Goal: Information Seeking & Learning: Check status

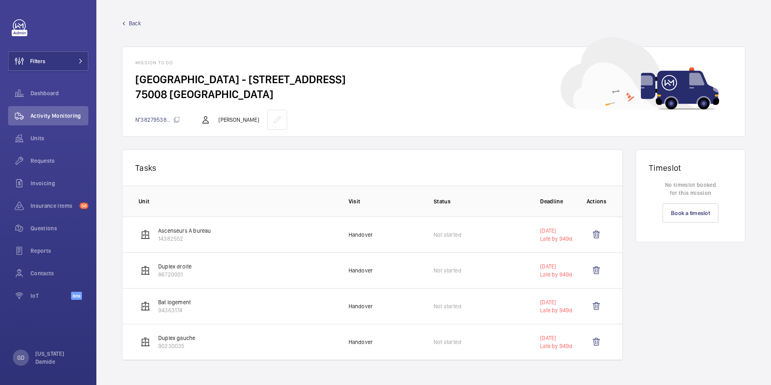
click at [132, 23] on span "Back" at bounding box center [135, 23] width 12 height 8
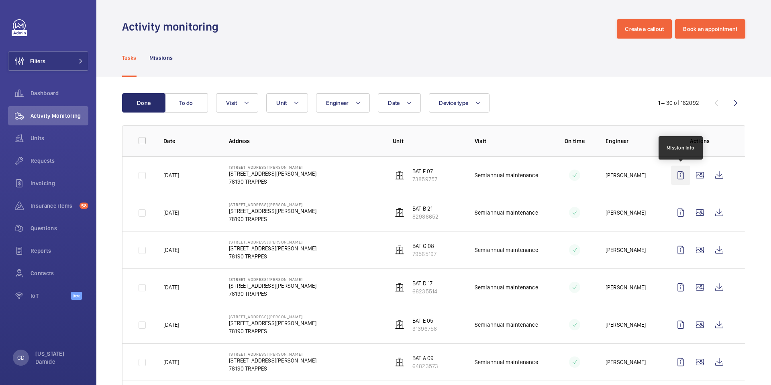
click at [682, 174] on wm-front-icon-button at bounding box center [680, 174] width 19 height 19
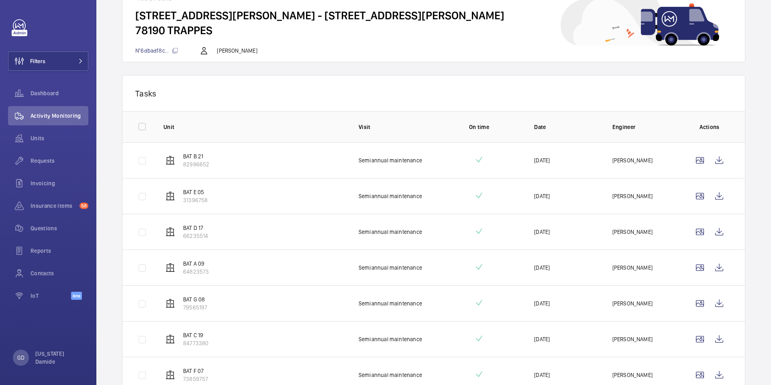
scroll to position [76, 0]
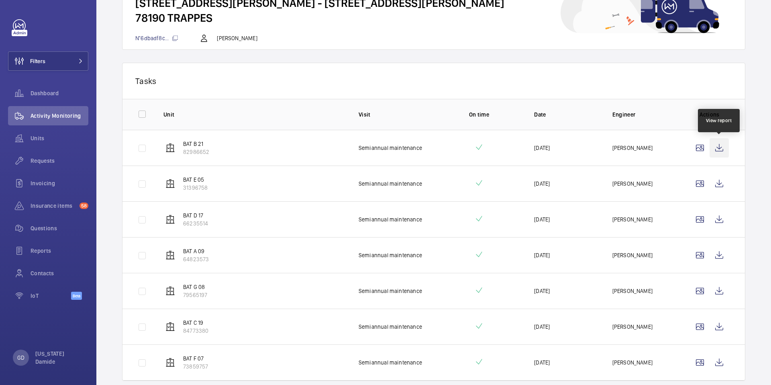
click at [720, 148] on wm-front-icon-button at bounding box center [718, 147] width 19 height 19
click at [699, 152] on wm-front-icon-button at bounding box center [699, 147] width 19 height 19
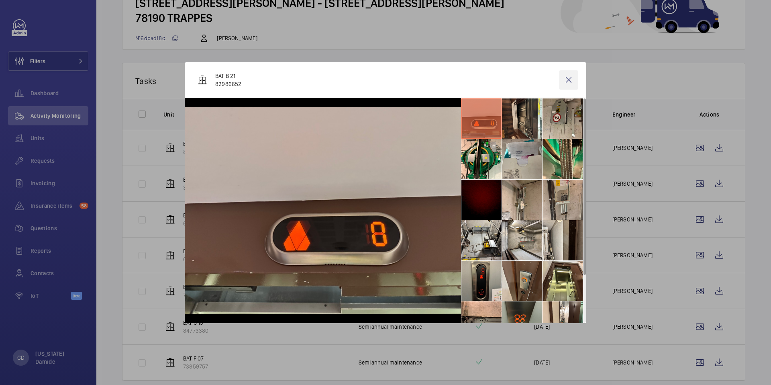
click at [571, 78] on wm-front-icon-button at bounding box center [568, 79] width 19 height 19
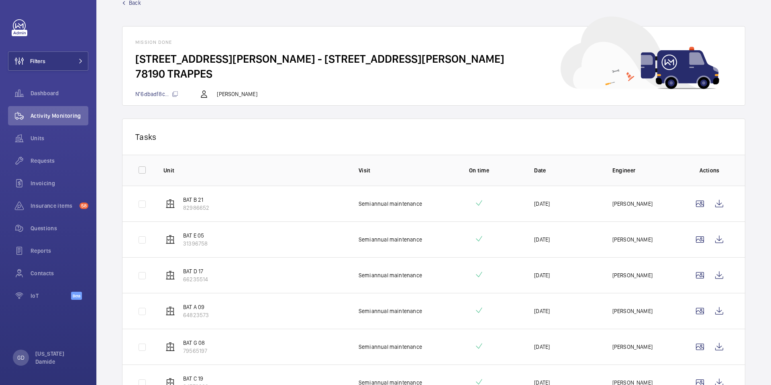
scroll to position [0, 0]
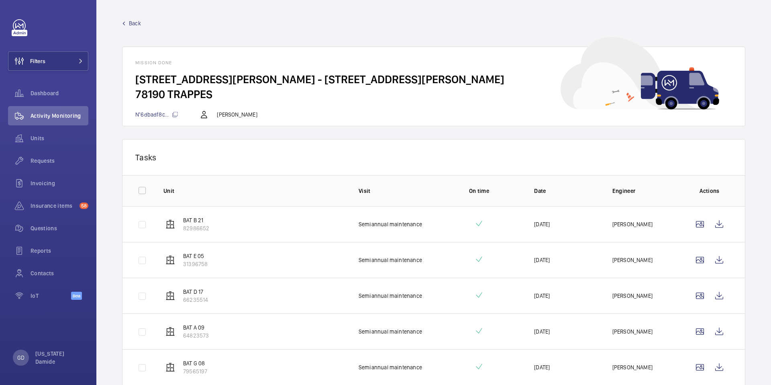
click at [126, 18] on wm-front-mission-details "Back Mission done 21 Avenue Salvador Allende - 21 Avenue Salvador Allende, 7819…" at bounding box center [433, 244] width 674 height 489
click at [128, 24] on link "Back" at bounding box center [433, 23] width 623 height 8
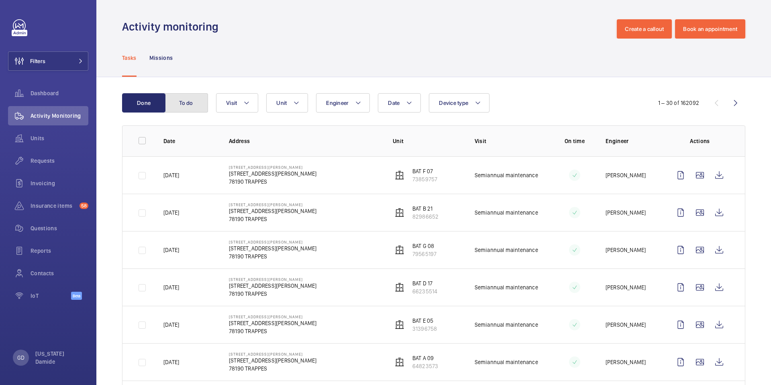
click at [189, 108] on button "To do" at bounding box center [186, 102] width 43 height 19
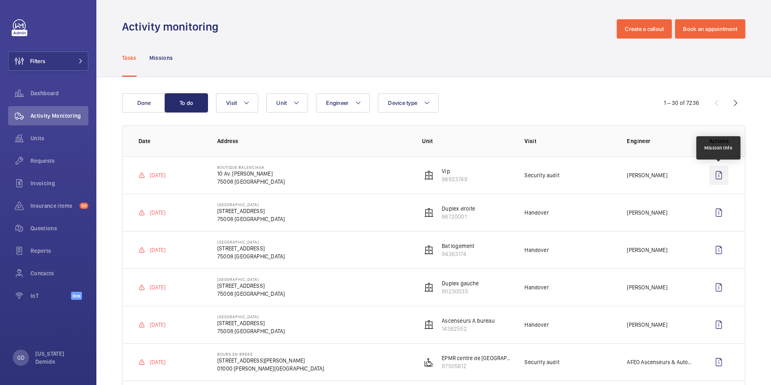
click at [716, 179] on wm-front-icon-button at bounding box center [718, 174] width 19 height 19
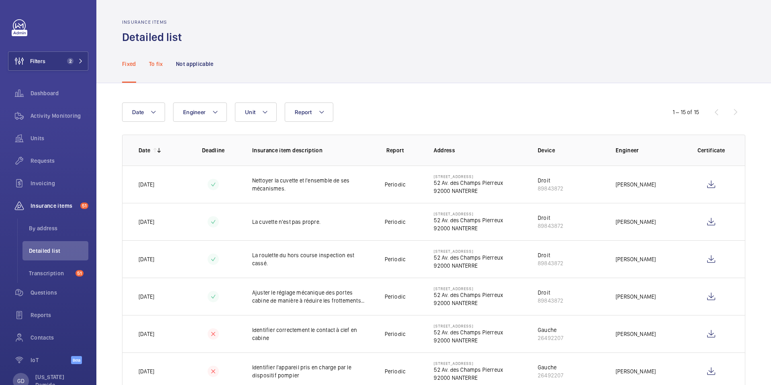
click at [160, 66] on p "To fix" at bounding box center [156, 64] width 14 height 8
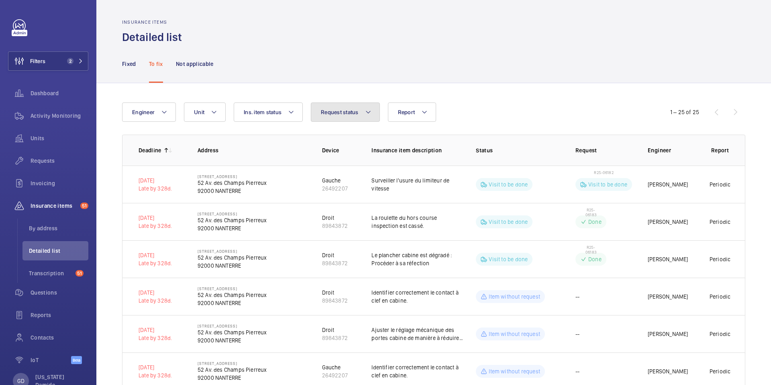
click at [344, 114] on span "Request status" at bounding box center [340, 112] width 38 height 6
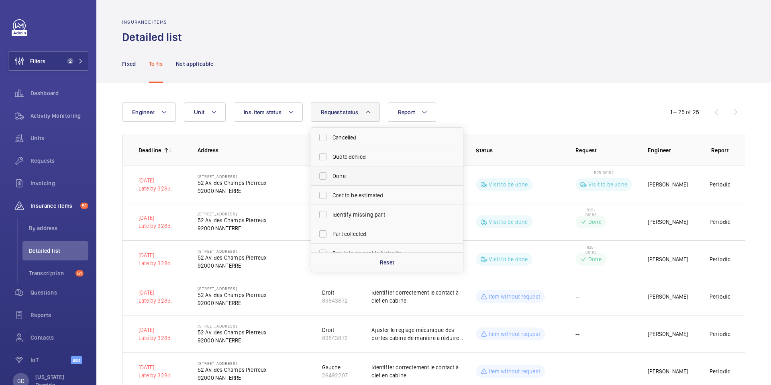
click at [356, 177] on span "Done" at bounding box center [387, 176] width 110 height 8
click at [331, 177] on input "Done" at bounding box center [323, 176] width 16 height 16
checkbox input "true"
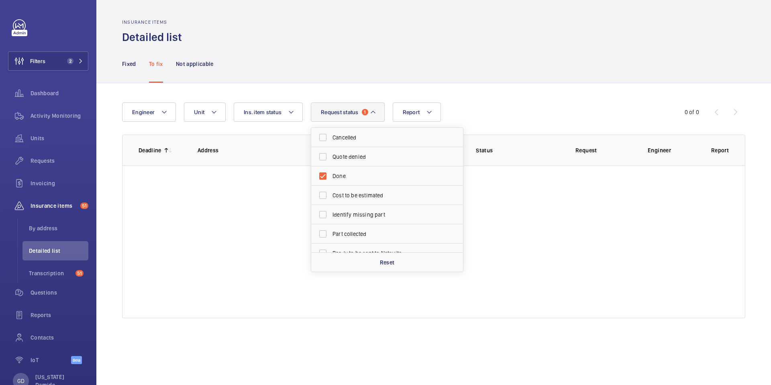
click at [471, 96] on div "Engineer Unit Report Request status 1 Cancelled Quote denied Done Cost to be es…" at bounding box center [433, 210] width 674 height 254
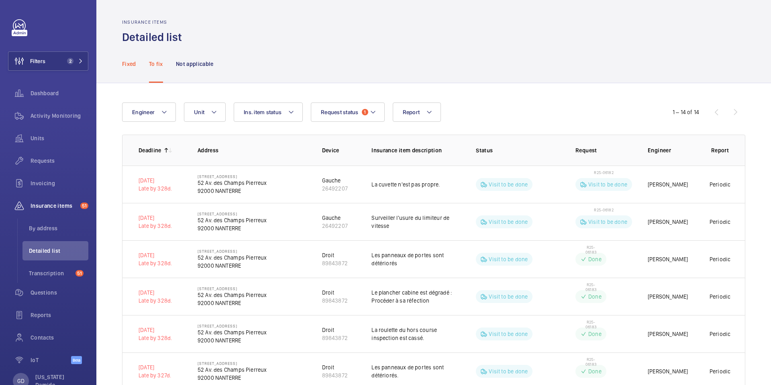
click at [132, 61] on p "Fixed" at bounding box center [129, 64] width 14 height 8
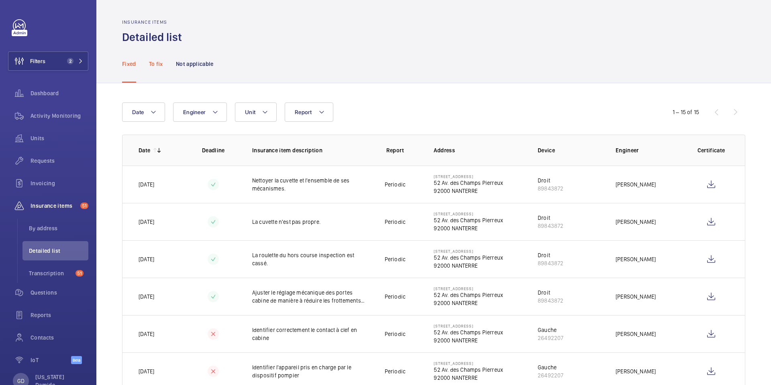
click at [159, 67] on p "To fix" at bounding box center [156, 64] width 14 height 8
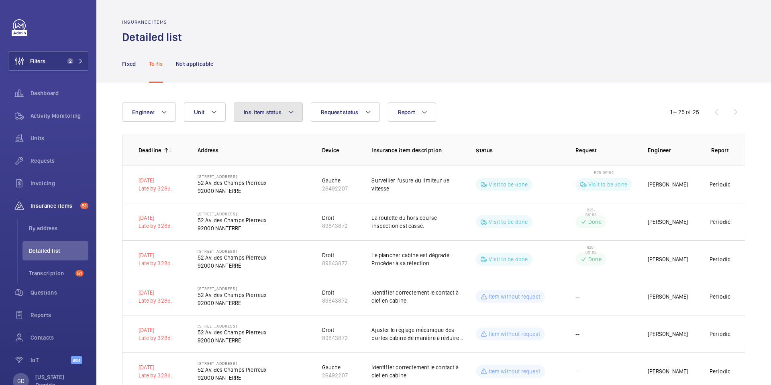
click at [289, 111] on mat-icon at bounding box center [291, 112] width 6 height 10
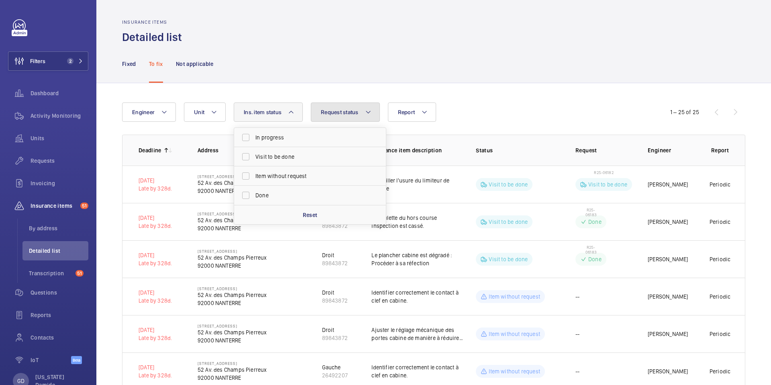
click at [352, 114] on span "Request status" at bounding box center [340, 112] width 38 height 6
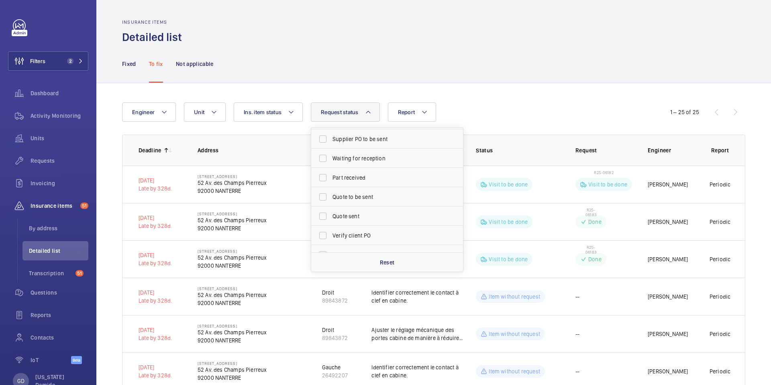
scroll to position [139, 0]
click at [328, 67] on div "Fixed To fix Not applicable" at bounding box center [433, 64] width 623 height 38
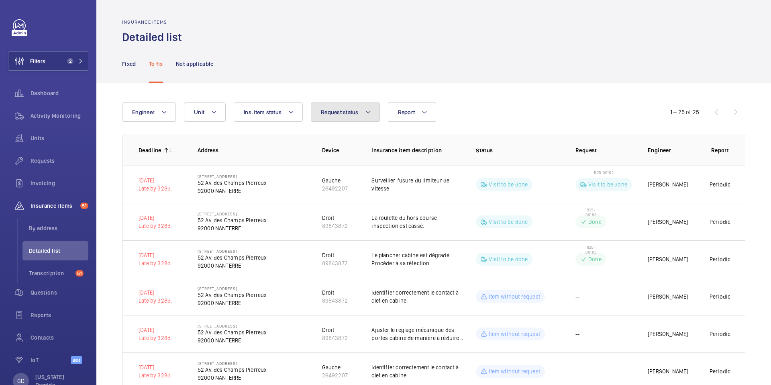
click at [342, 117] on button "Request status" at bounding box center [345, 111] width 69 height 19
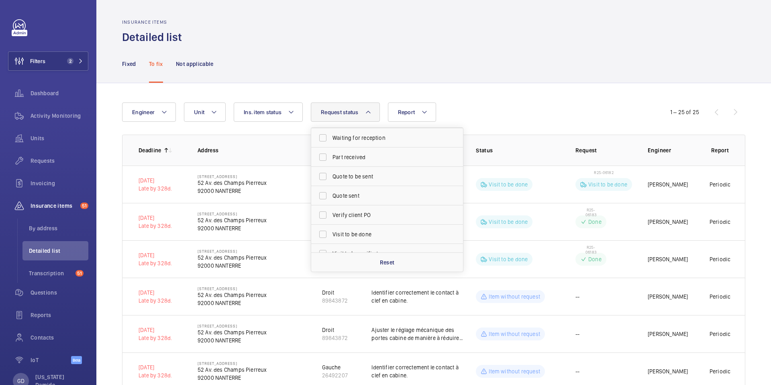
scroll to position [165, 0]
click at [367, 226] on span "Visit to be done" at bounding box center [387, 223] width 110 height 8
click at [331, 226] on input "Visit to be done" at bounding box center [323, 223] width 16 height 16
checkbox input "true"
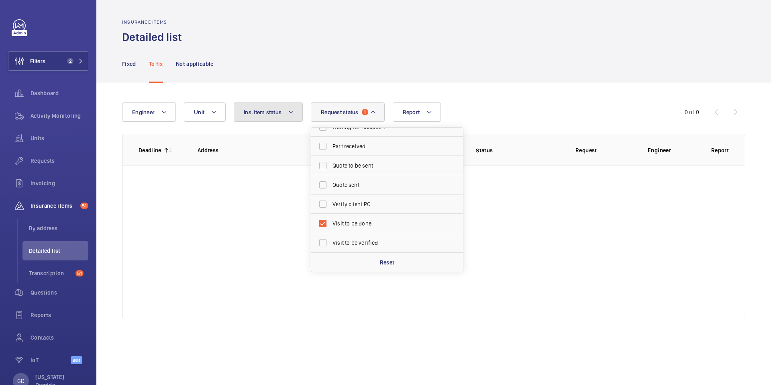
click at [290, 107] on mat-icon at bounding box center [291, 112] width 6 height 10
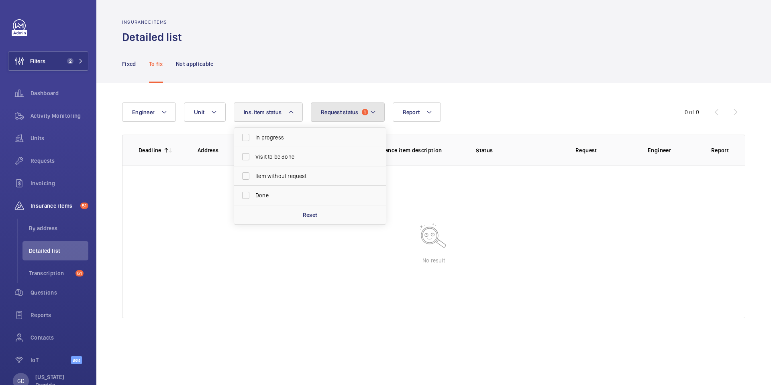
click at [341, 110] on span "Request status" at bounding box center [340, 112] width 38 height 6
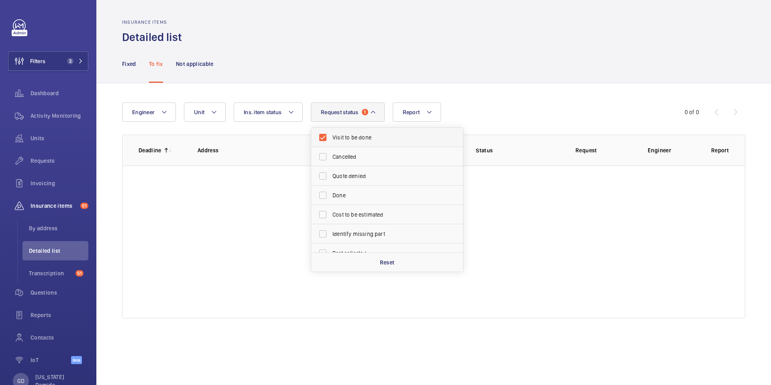
click at [326, 136] on label "Visit to be done" at bounding box center [381, 137] width 140 height 19
click at [326, 136] on input "Visit to be done" at bounding box center [323, 137] width 16 height 16
checkbox input "false"
click at [356, 79] on div "Fixed To fix Not applicable" at bounding box center [433, 64] width 623 height 38
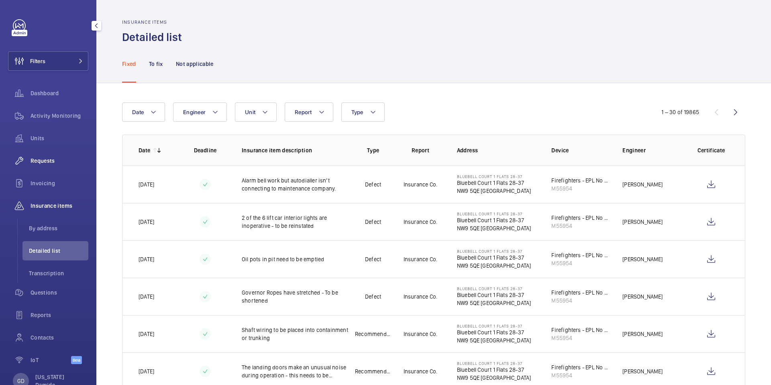
click at [46, 163] on span "Requests" at bounding box center [60, 161] width 58 height 8
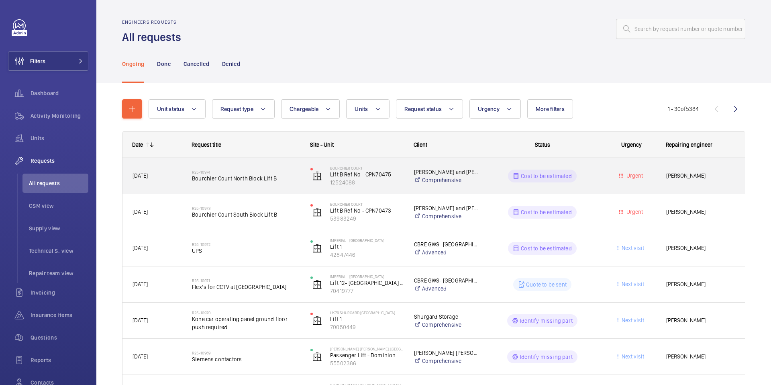
click at [210, 178] on span "Bourchier Court North Block Lift B" at bounding box center [246, 178] width 108 height 8
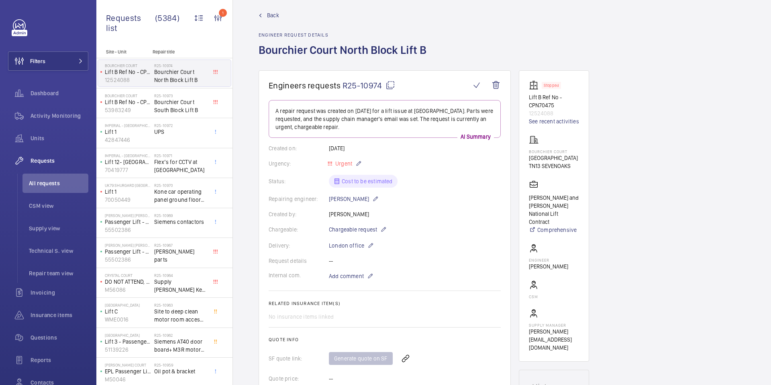
scroll to position [7, 0]
click at [54, 315] on span "Insurance items" at bounding box center [60, 315] width 58 height 8
